Goal: Task Accomplishment & Management: Use online tool/utility

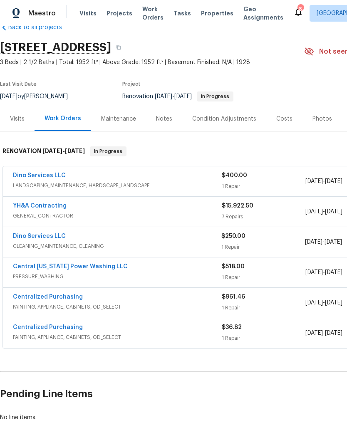
scroll to position [20, 0]
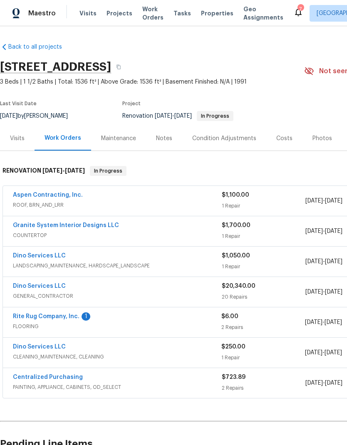
click at [86, 318] on div "1" at bounding box center [85, 316] width 9 height 8
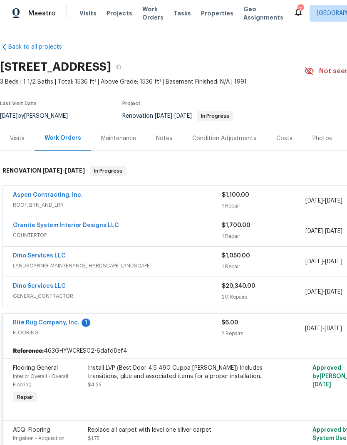
click at [70, 322] on link "Rite Rug Company, Inc." at bounding box center [46, 323] width 67 height 6
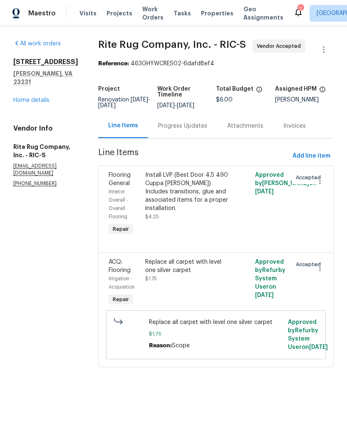
click at [204, 130] on div "Progress Updates" at bounding box center [182, 126] width 49 height 8
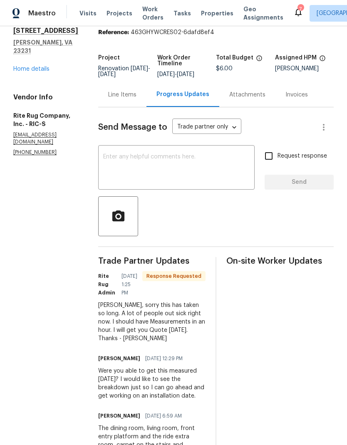
scroll to position [32, 0]
click at [214, 189] on div "x ​" at bounding box center [176, 168] width 156 height 42
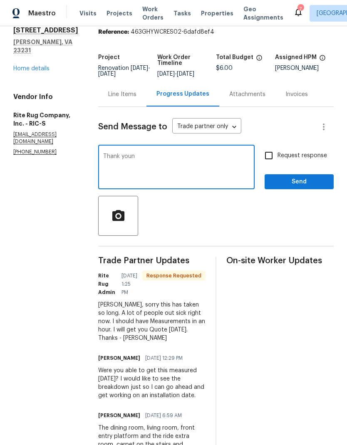
type textarea "Thank youn"
click at [320, 181] on button "Send" at bounding box center [298, 181] width 69 height 15
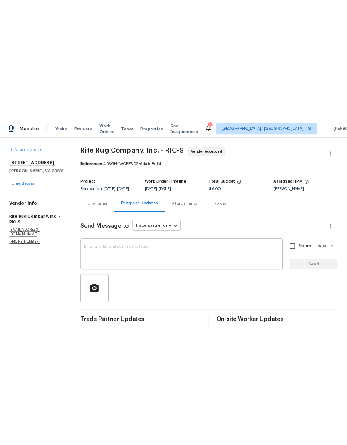
scroll to position [0, 0]
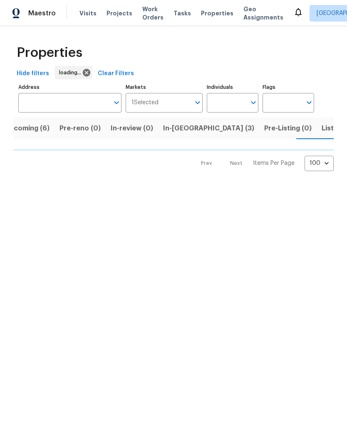
scroll to position [0, 17]
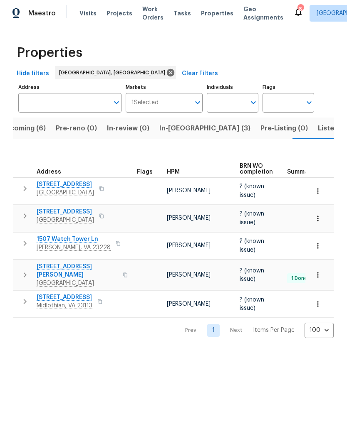
click at [178, 126] on span "In-reno (3)" at bounding box center [204, 129] width 91 height 12
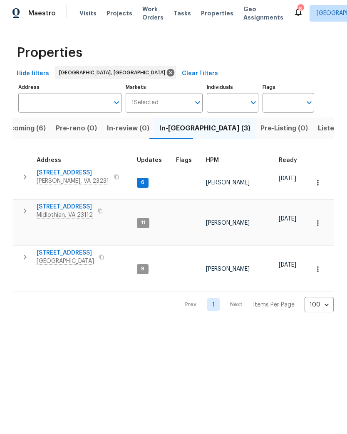
click at [89, 170] on span "1617 Almond Creek Ct" at bounding box center [73, 173] width 72 height 8
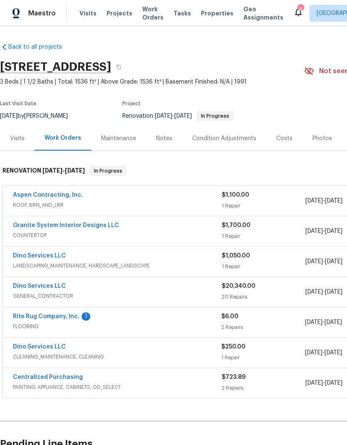
click at [64, 314] on link "Rite Rug Company, Inc." at bounding box center [46, 316] width 67 height 6
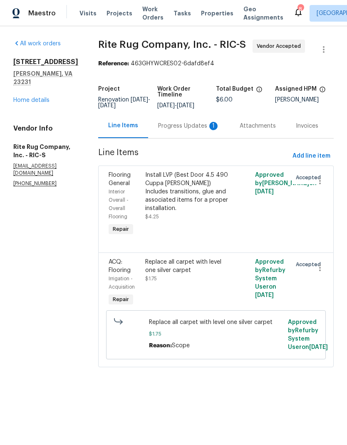
click at [189, 130] on div "Progress Updates 1" at bounding box center [189, 126] width 62 height 8
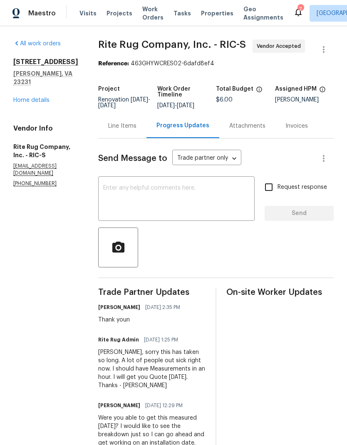
click at [41, 99] on link "Home details" at bounding box center [31, 100] width 36 height 6
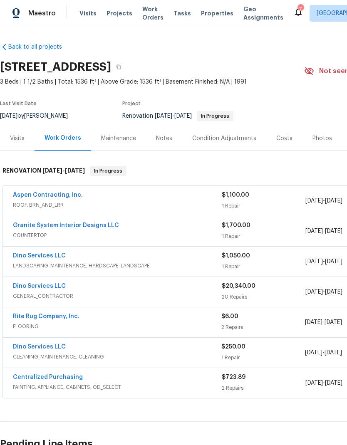
click at [295, 11] on icon at bounding box center [298, 12] width 7 height 8
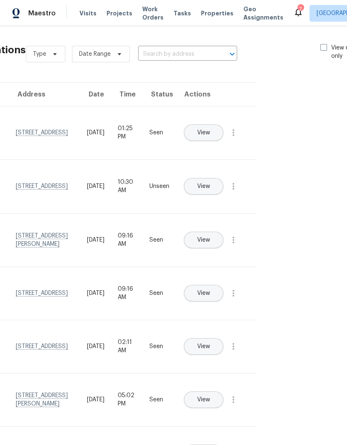
scroll to position [1, 91]
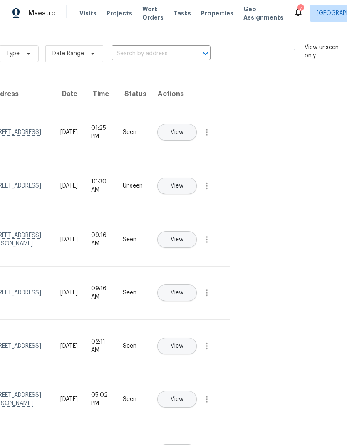
click at [301, 55] on label "View unseen only" at bounding box center [322, 51] width 58 height 17
click at [299, 49] on input "View unseen only" at bounding box center [295, 45] width 5 height 5
checkbox input "true"
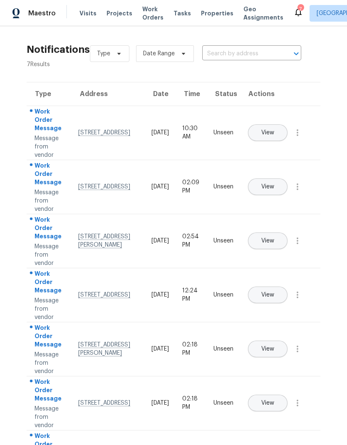
scroll to position [1, 0]
click at [274, 130] on span "View" at bounding box center [267, 133] width 13 height 6
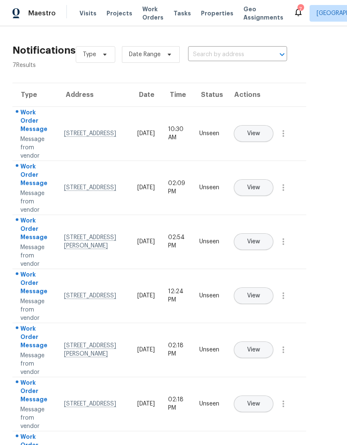
scroll to position [0, 15]
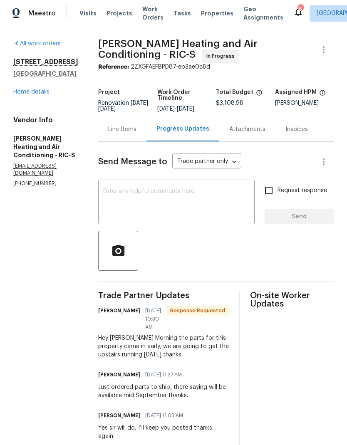
click at [219, 198] on textarea at bounding box center [176, 202] width 146 height 29
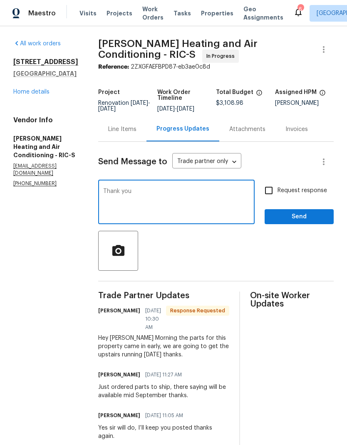
type textarea "Thank you"
click at [310, 218] on span "Send" at bounding box center [299, 217] width 56 height 10
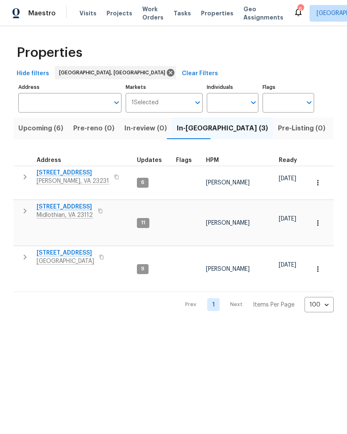
click at [335, 130] on span "Listed (24)" at bounding box center [353, 129] width 36 height 12
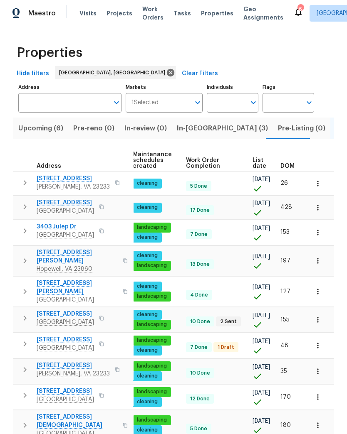
scroll to position [0, 107]
click at [289, 169] on span "DOM" at bounding box center [287, 166] width 14 height 6
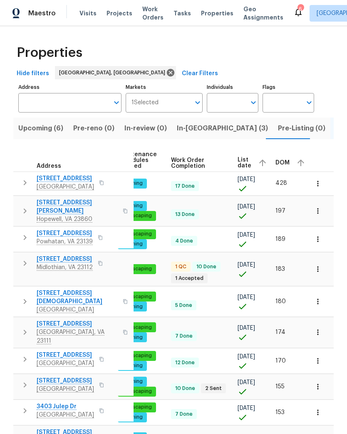
scroll to position [0, 121]
click at [286, 166] on div "DOM" at bounding box center [292, 163] width 32 height 12
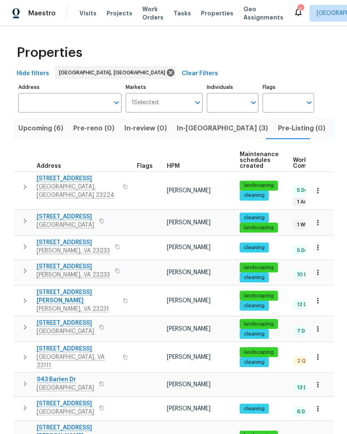
click at [120, 183] on button "button" at bounding box center [125, 187] width 10 height 20
click at [106, 215] on button "button" at bounding box center [101, 221] width 10 height 12
click at [123, 298] on icon "button" at bounding box center [125, 300] width 5 height 5
